Goal: Task Accomplishment & Management: Use online tool/utility

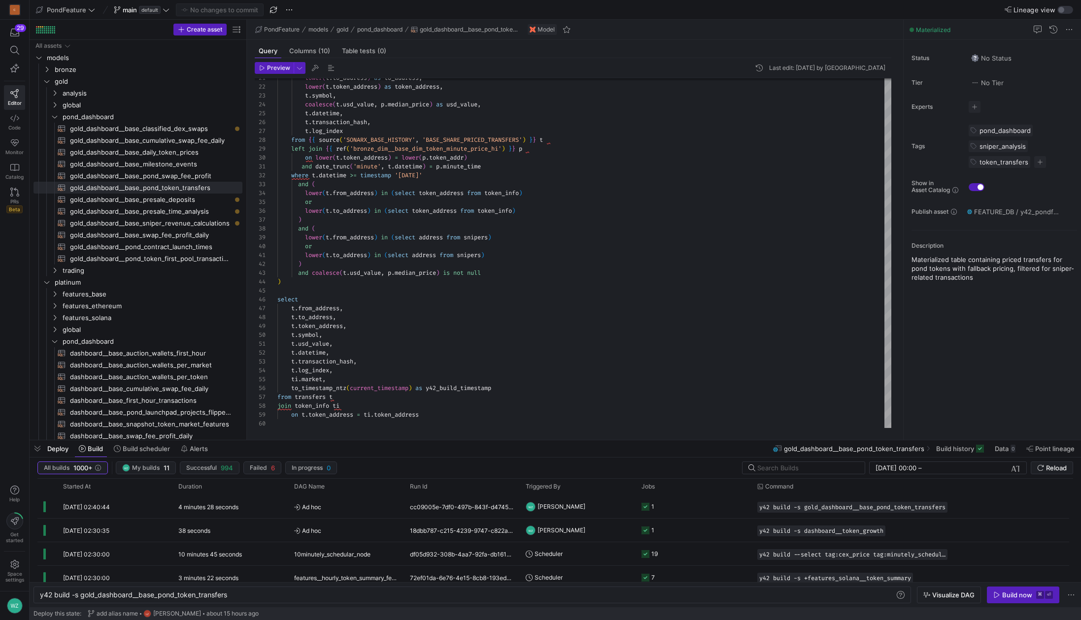
scroll to position [89, 0]
click at [190, 129] on span "gold_dashboard__base_classified_dex_swaps​​​​​​​​​​" at bounding box center [150, 128] width 161 height 11
type textarea "{{ config( materialized='table', cluster_by=['market', 'block_datetime'] ) }} w…"
type textarea "y42 build -s gold_dashboard__base_classified_dex_swaps"
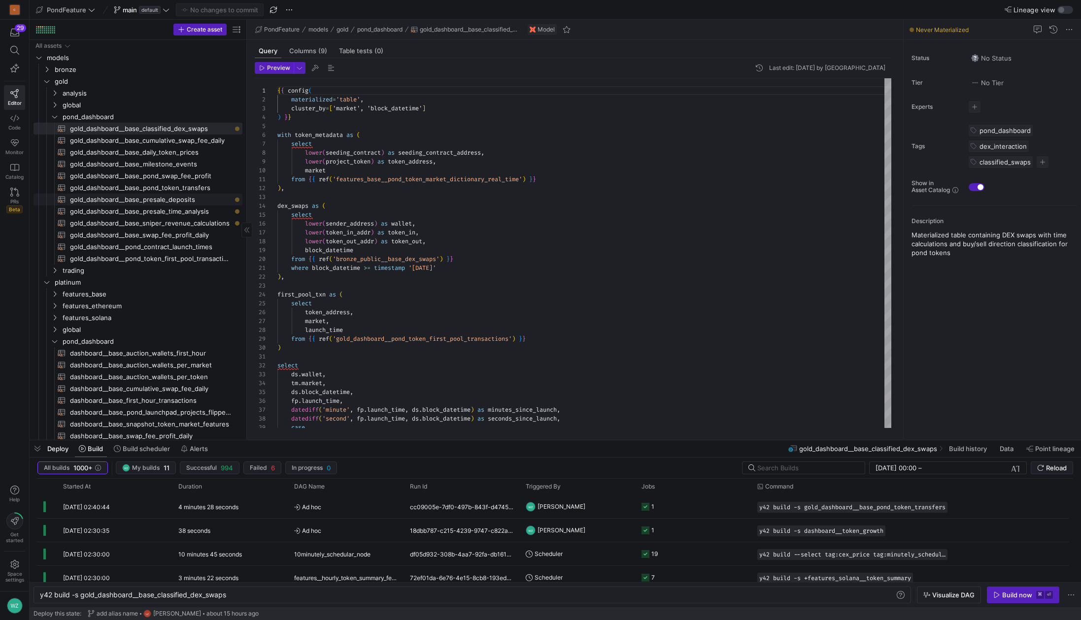
click at [188, 199] on span "gold_dashboard__base_presale_deposits​​​​​​​​​​" at bounding box center [150, 199] width 161 height 11
type textarea "{{ config( materialized='table', cluster_by=['seeding_contract_address', 'depos…"
type textarea "y42 build -s gold_dashboard__base_presale_deposits"
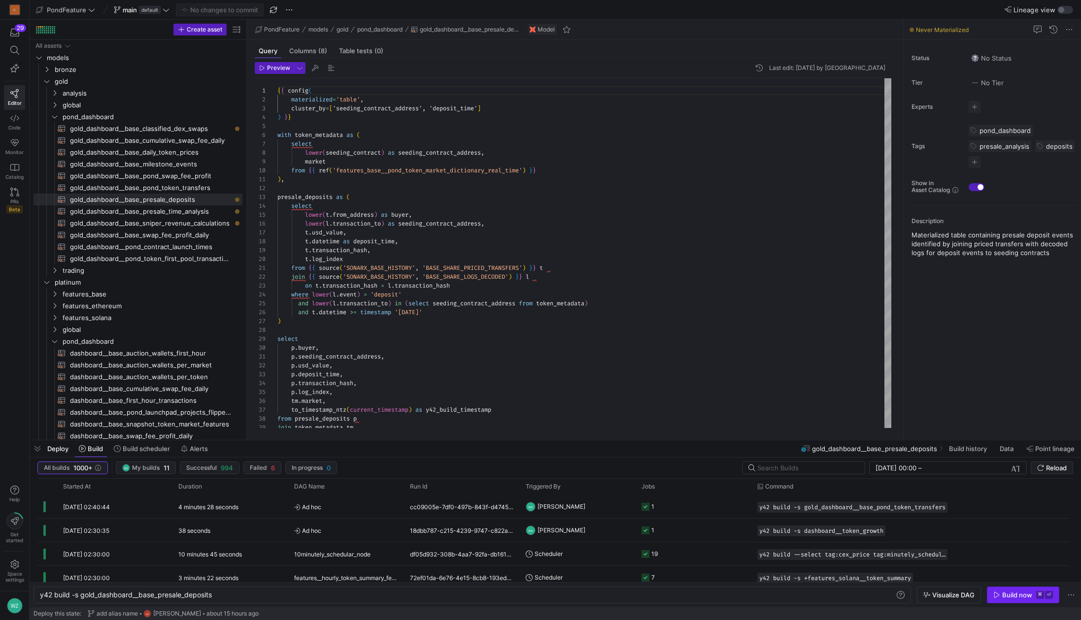
click at [1026, 592] on div "Build now" at bounding box center [1017, 595] width 30 height 8
